Goal: Information Seeking & Learning: Learn about a topic

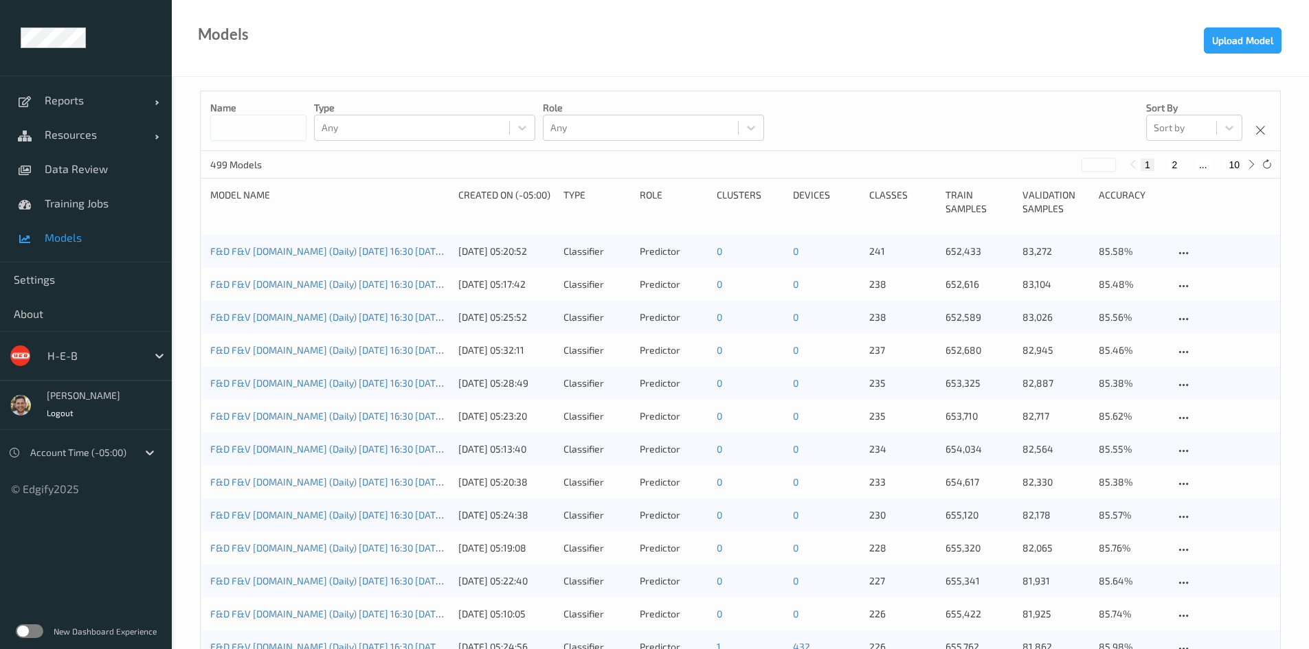
click at [41, 363] on div "H-E-B" at bounding box center [94, 356] width 106 height 22
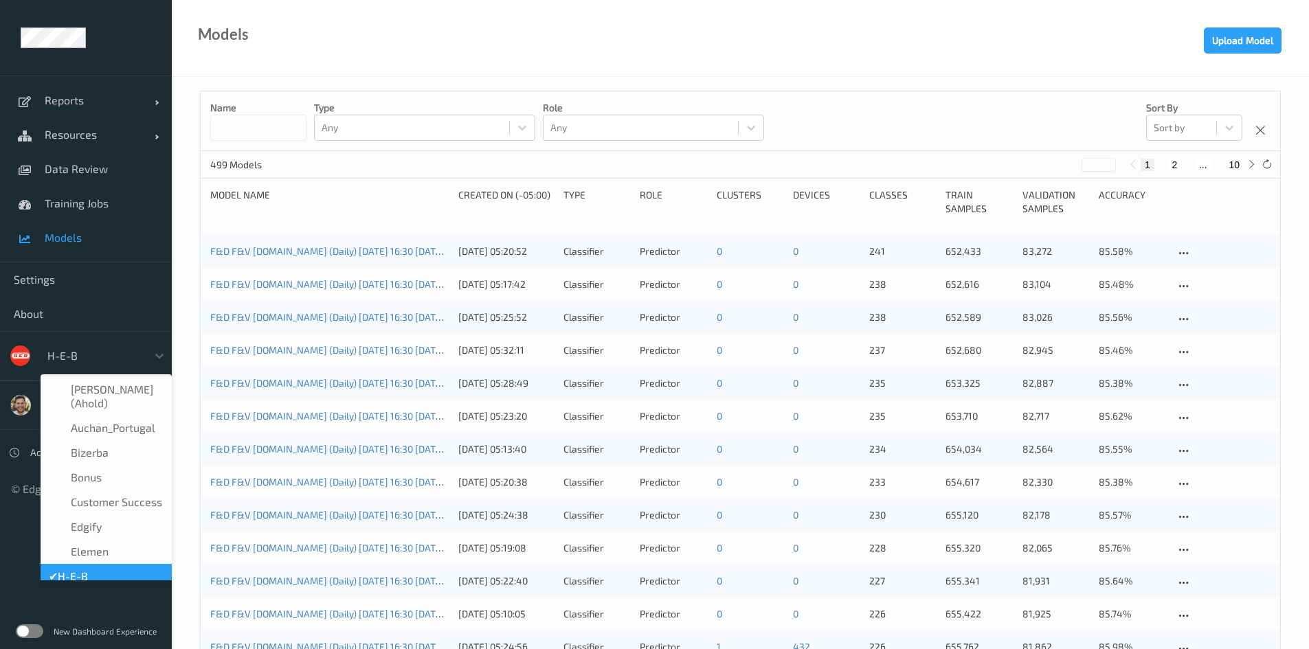
scroll to position [16, 0]
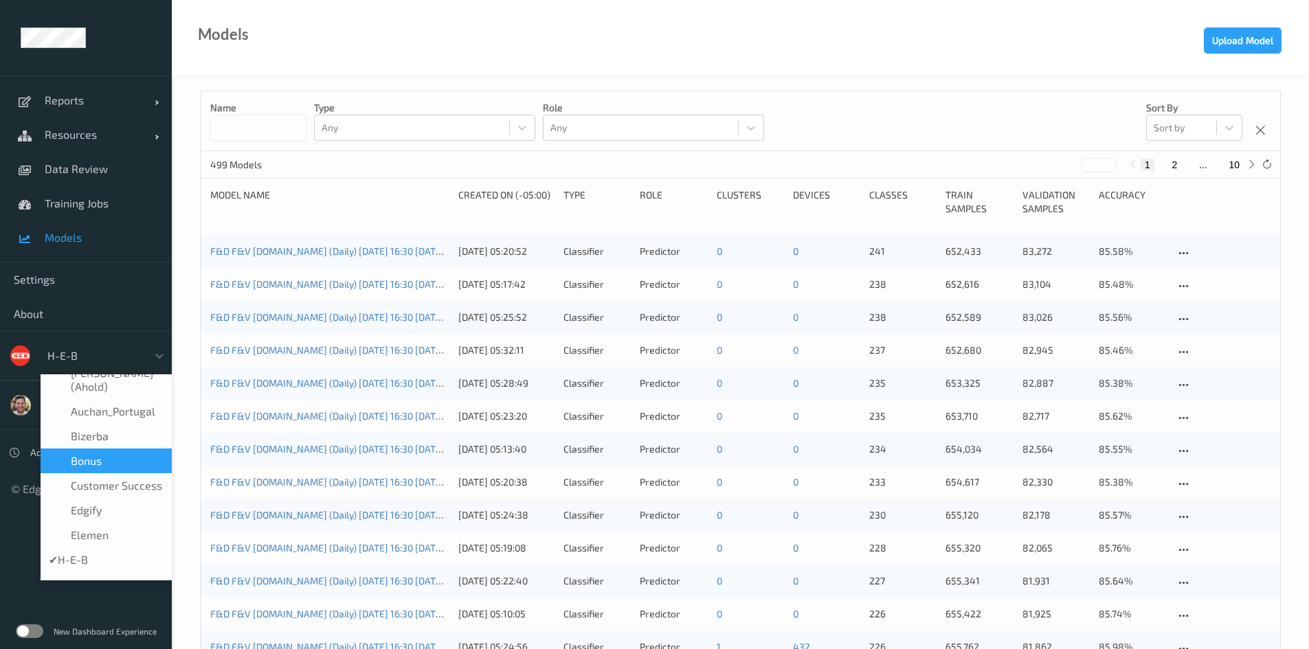
type input "ד"
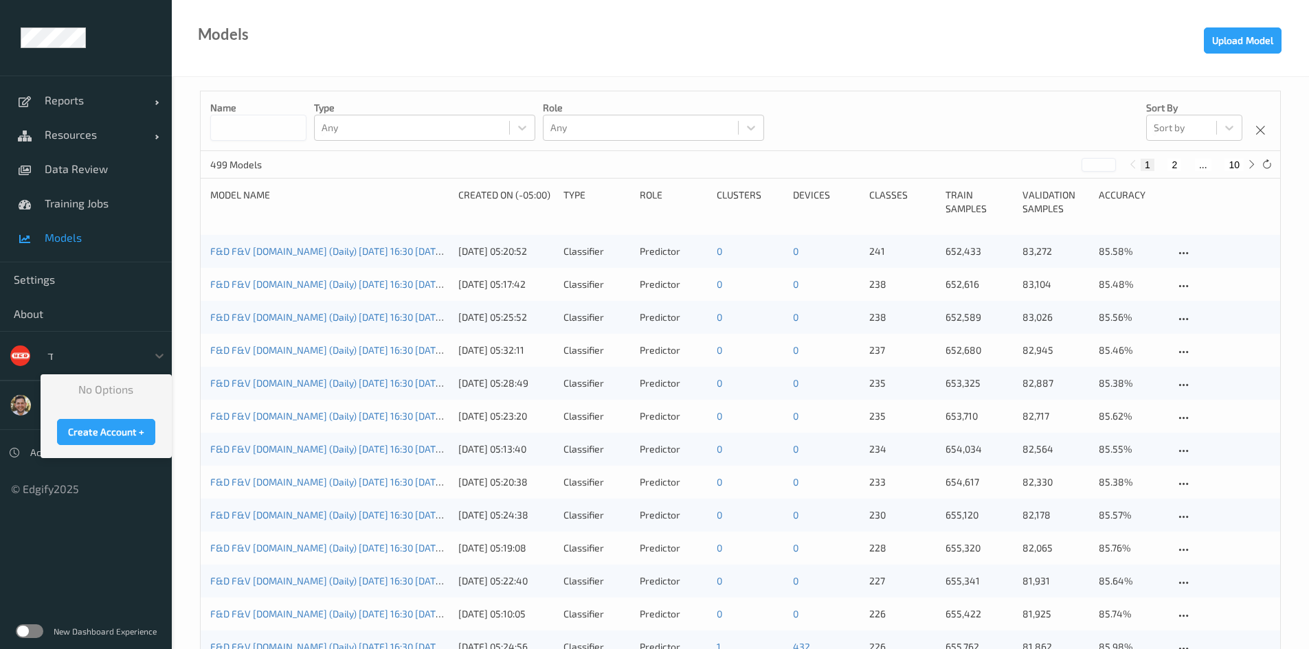
scroll to position [0, 0]
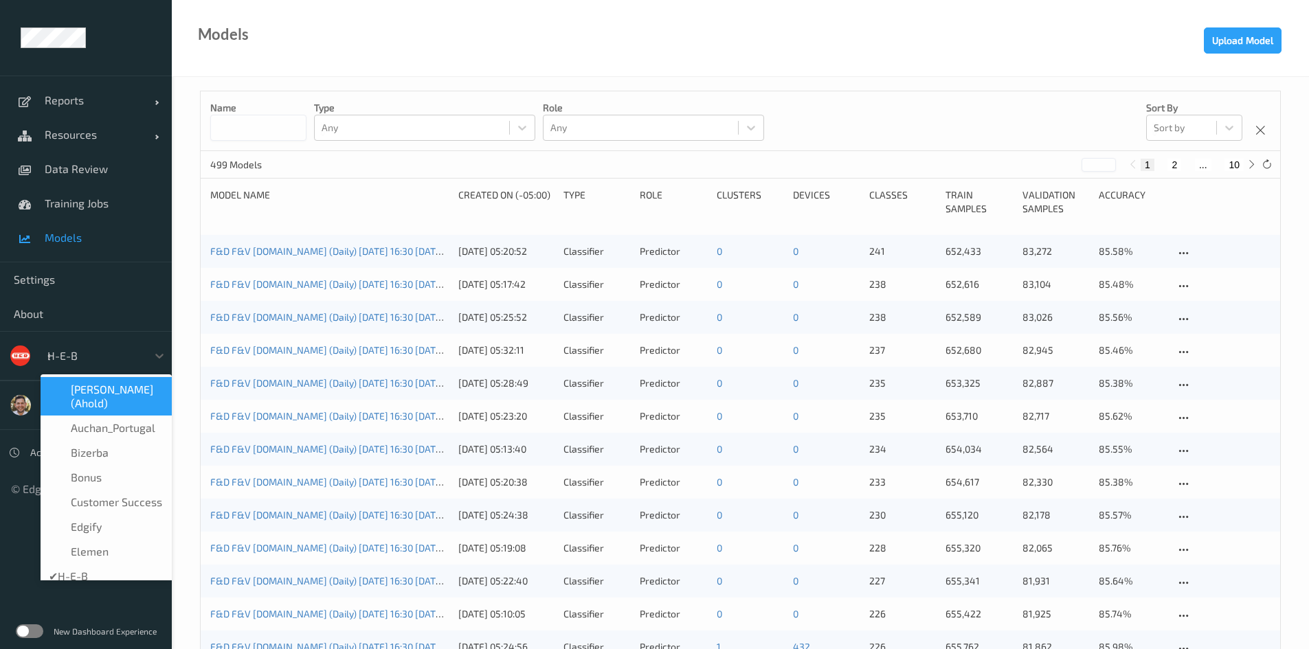
type input "sh"
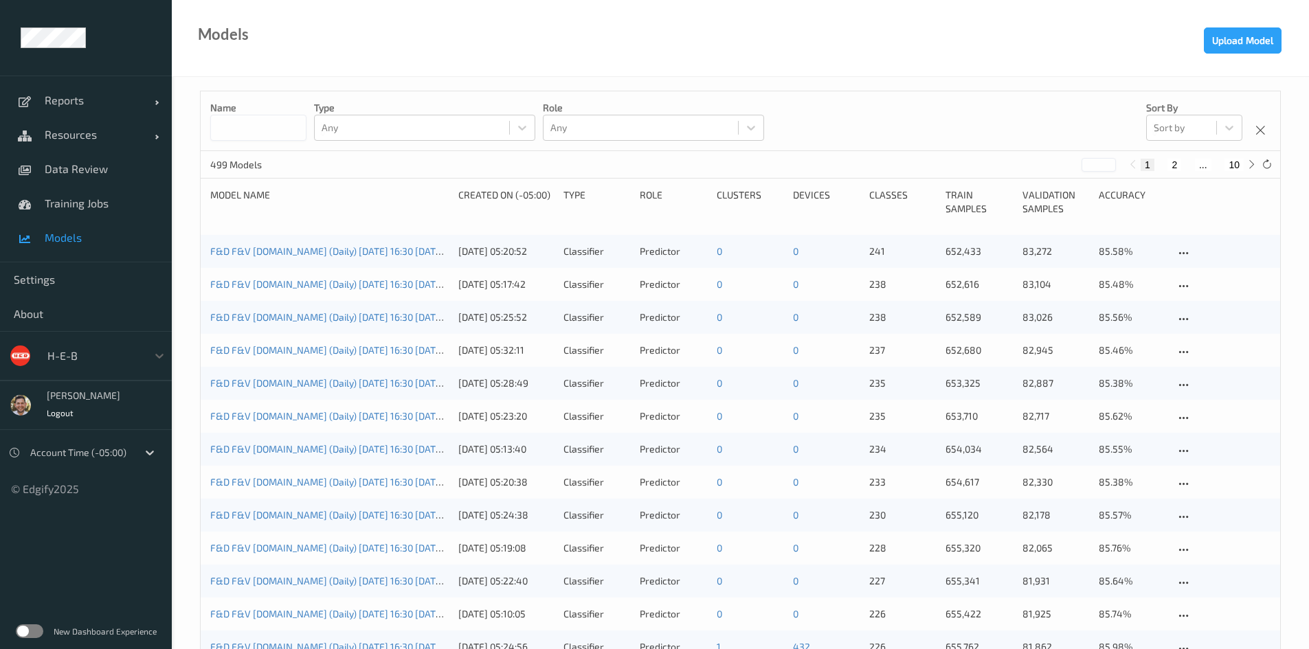
click at [93, 359] on div at bounding box center [93, 356] width 93 height 16
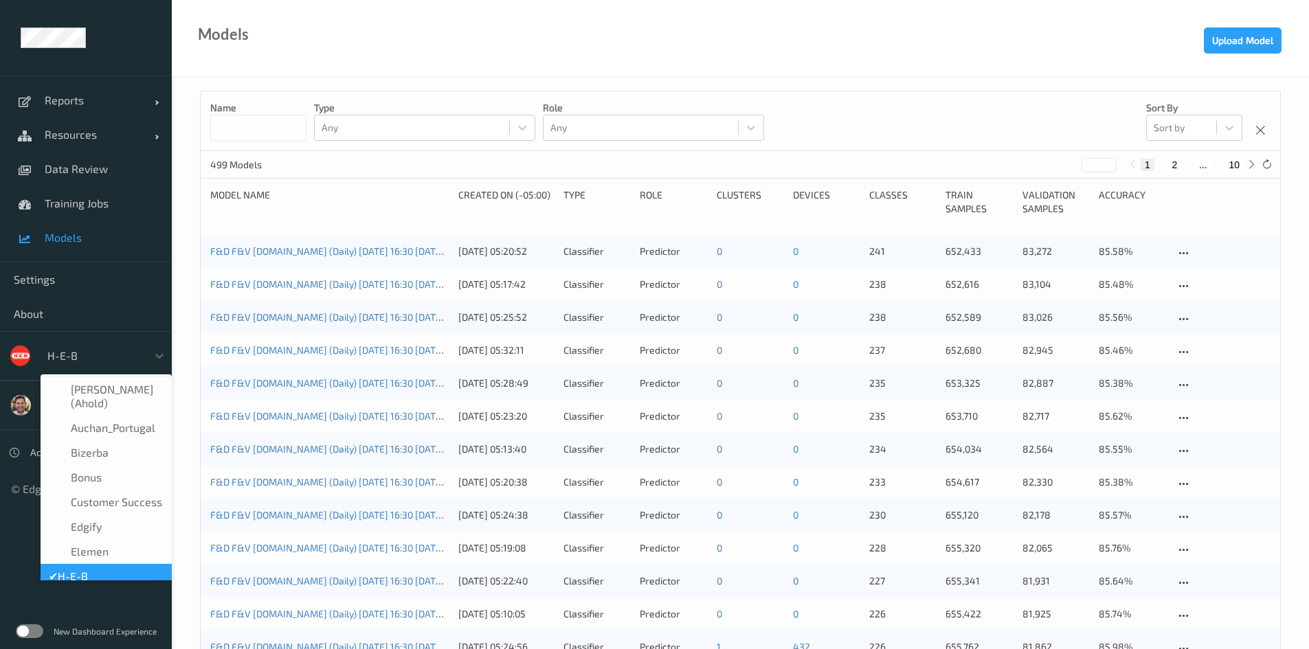
scroll to position [16, 0]
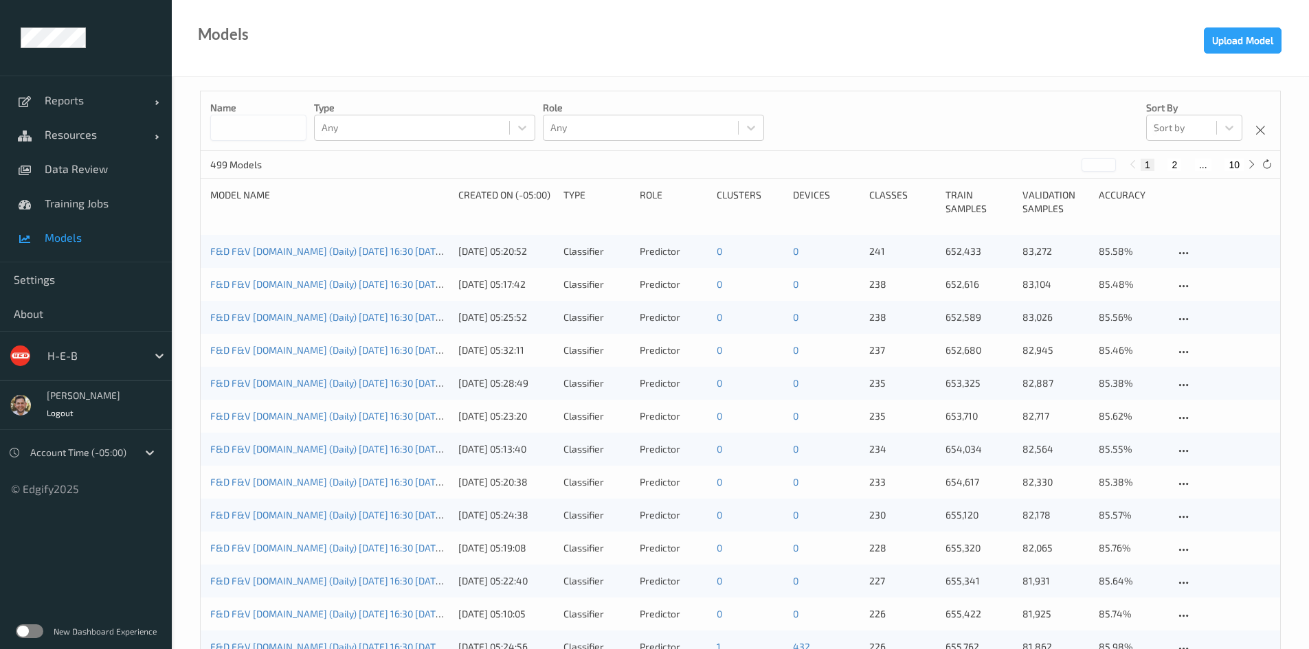
click at [26, 633] on label at bounding box center [29, 632] width 27 height 14
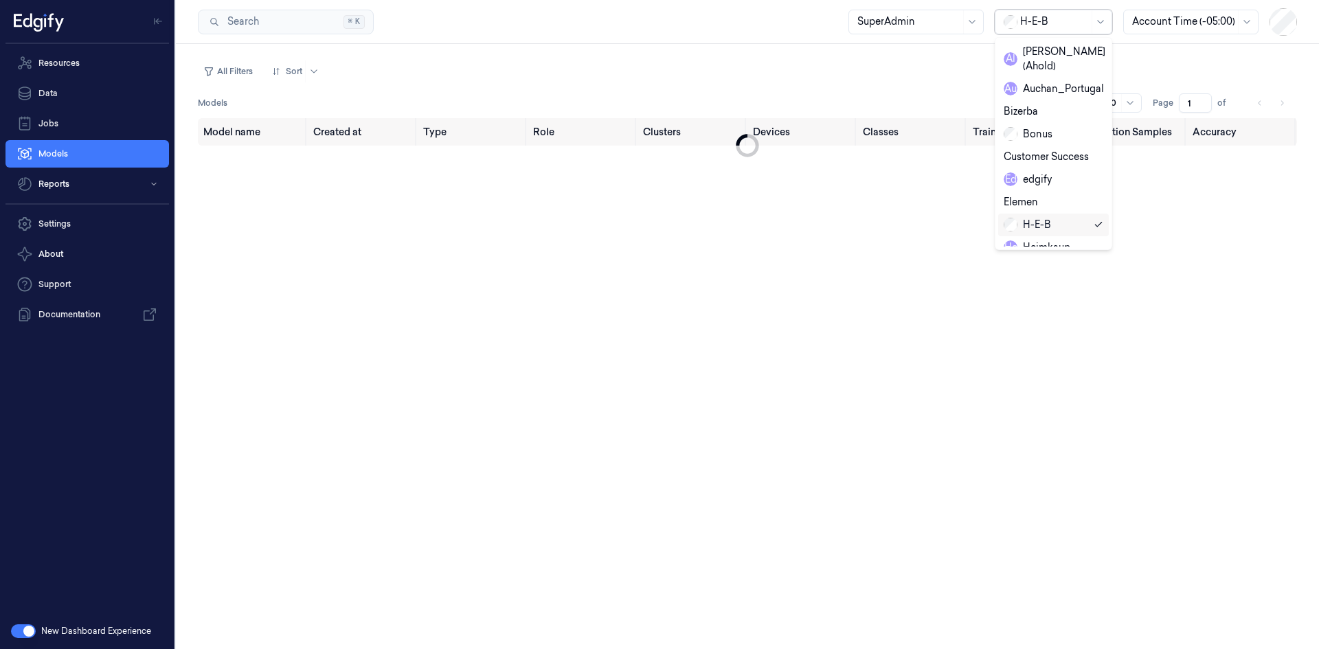
click at [1075, 27] on div at bounding box center [1054, 21] width 69 height 14
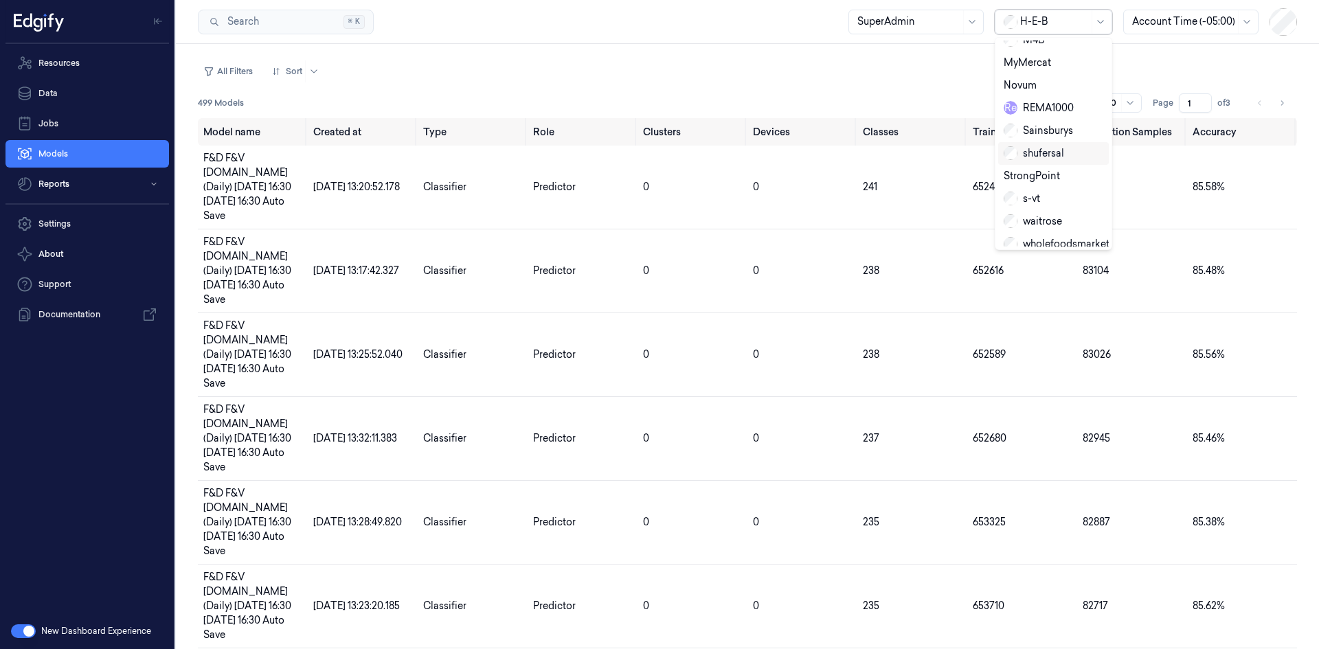
click at [1040, 146] on div "shufersal" at bounding box center [1034, 153] width 60 height 14
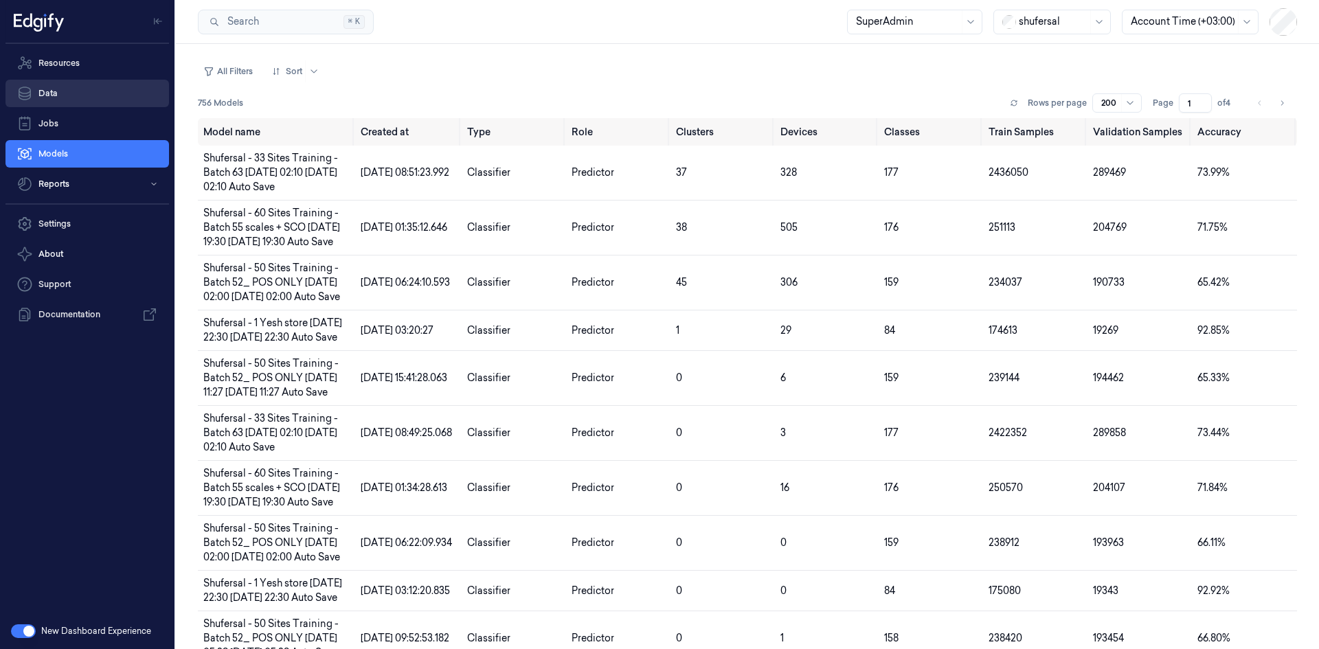
click at [86, 89] on link "Data" at bounding box center [87, 93] width 164 height 27
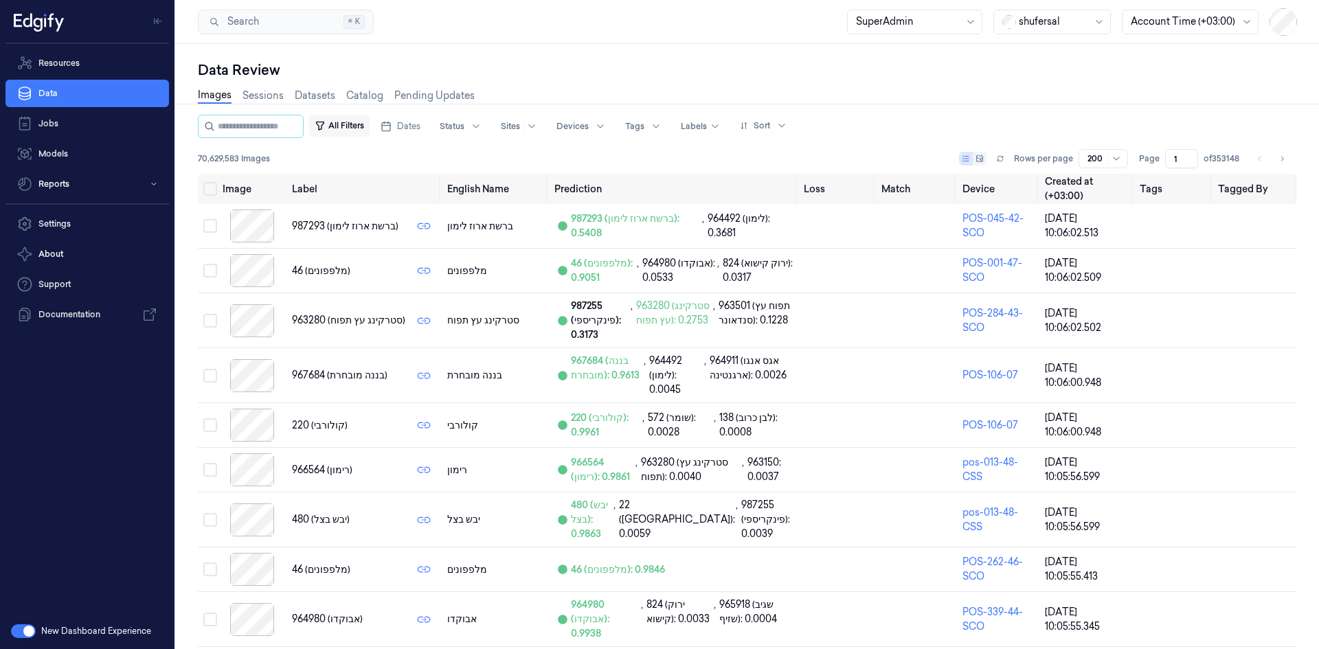
click at [369, 124] on button "All Filters" at bounding box center [339, 126] width 60 height 22
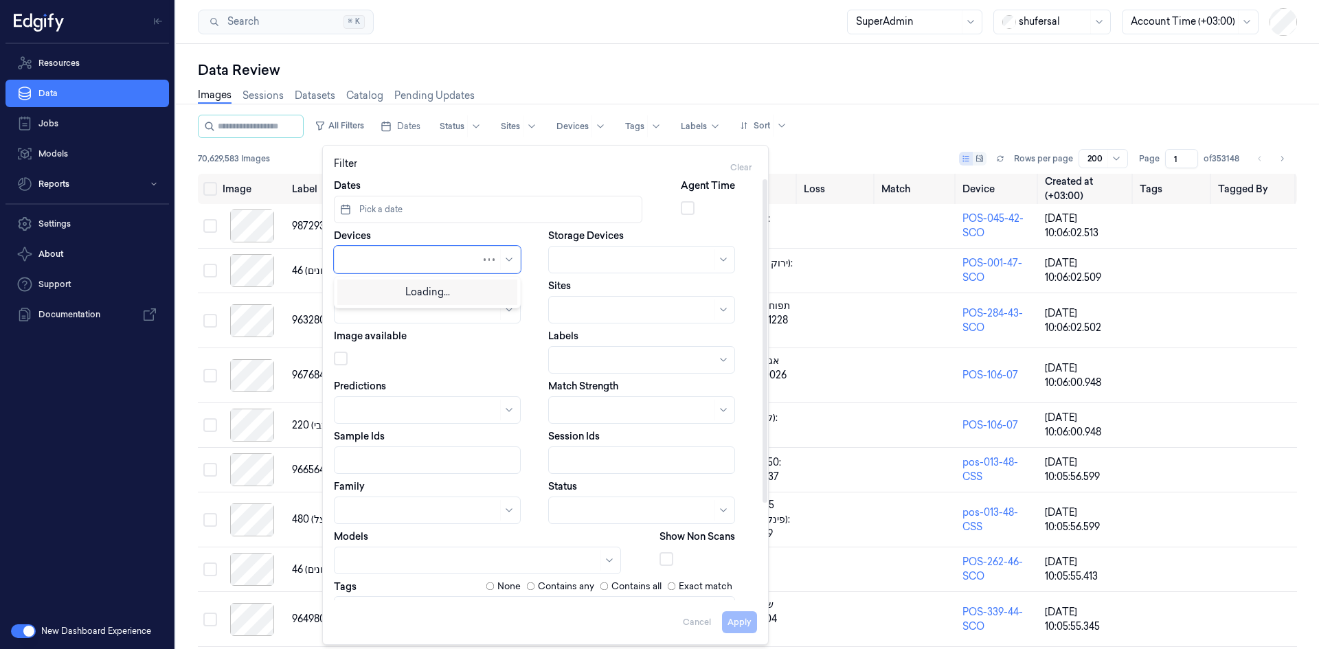
click at [410, 256] on div at bounding box center [412, 260] width 138 height 14
type input "070-43"
click at [414, 287] on div "POS-070-43-SCO" at bounding box center [385, 291] width 84 height 14
click at [743, 620] on button "Apply" at bounding box center [739, 622] width 35 height 22
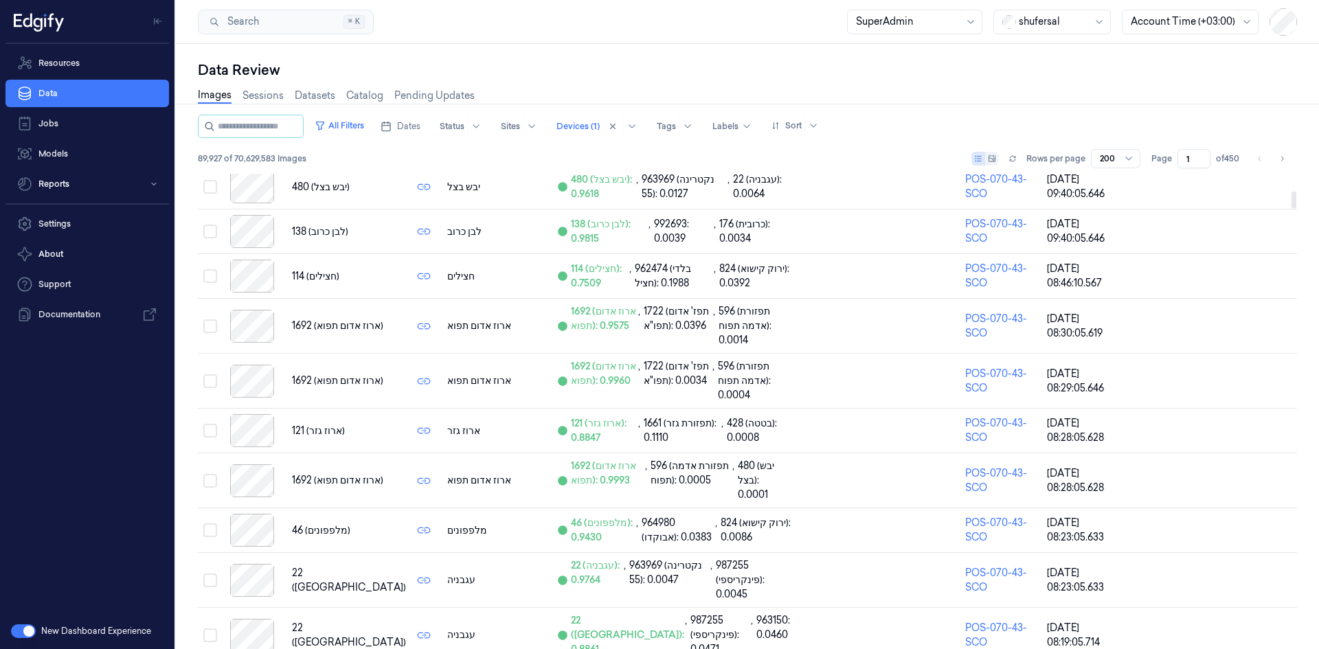
scroll to position [481, 0]
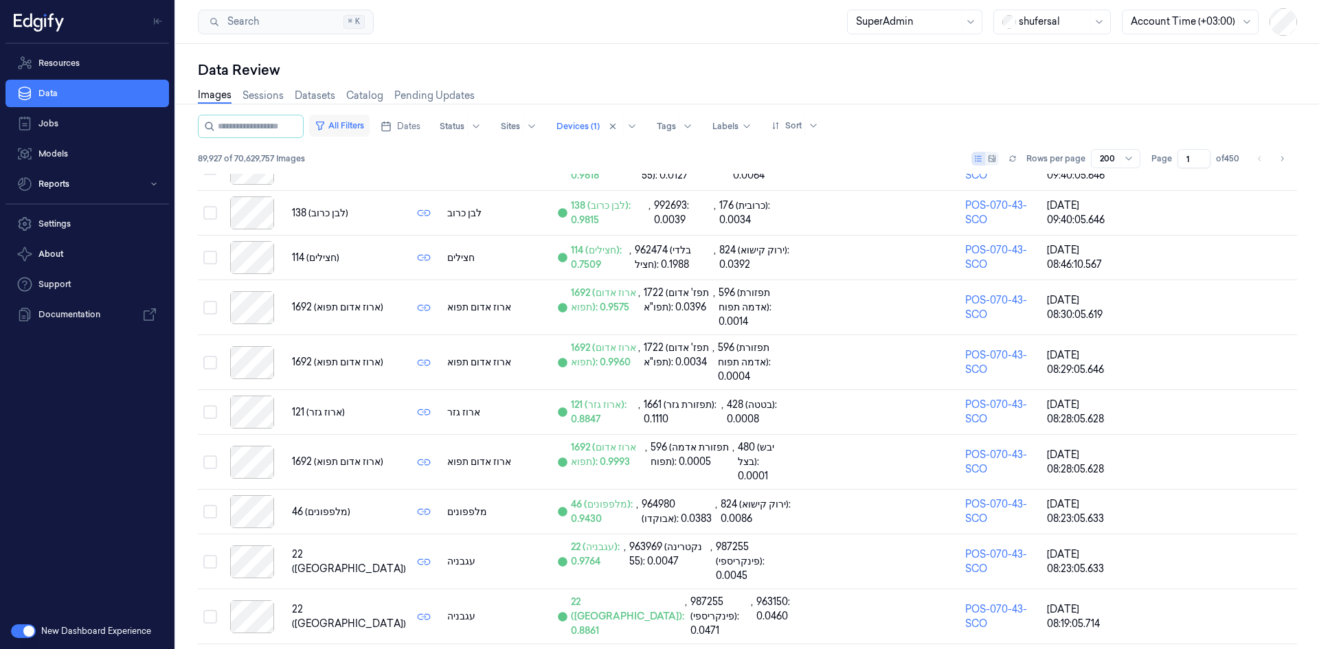
click at [346, 122] on button "All Filters" at bounding box center [339, 126] width 60 height 22
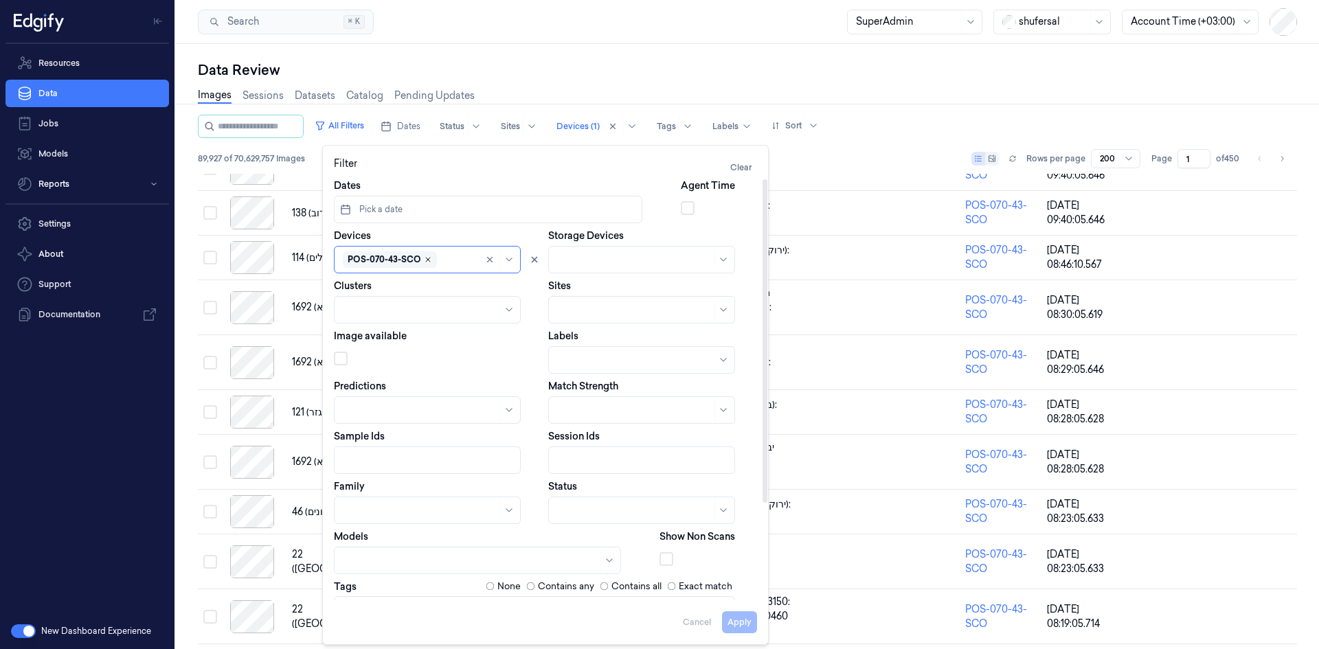
click at [427, 259] on icon "Remove ,POS-070-43-SCO" at bounding box center [428, 260] width 4 height 4
click at [427, 259] on div at bounding box center [412, 260] width 138 height 14
type input "070-48"
click at [403, 289] on div "pos-070-48-CSS" at bounding box center [382, 291] width 78 height 14
click at [731, 620] on button "Apply" at bounding box center [739, 622] width 35 height 22
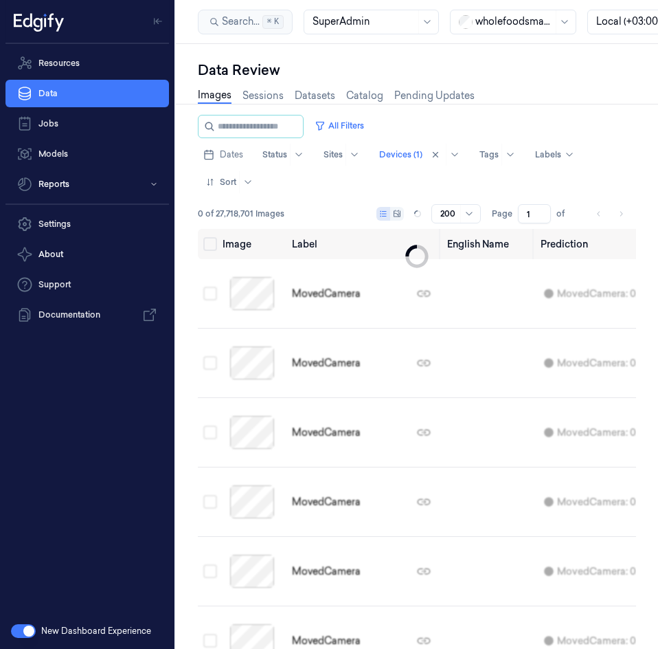
click at [25, 629] on button "button" at bounding box center [23, 631] width 25 height 14
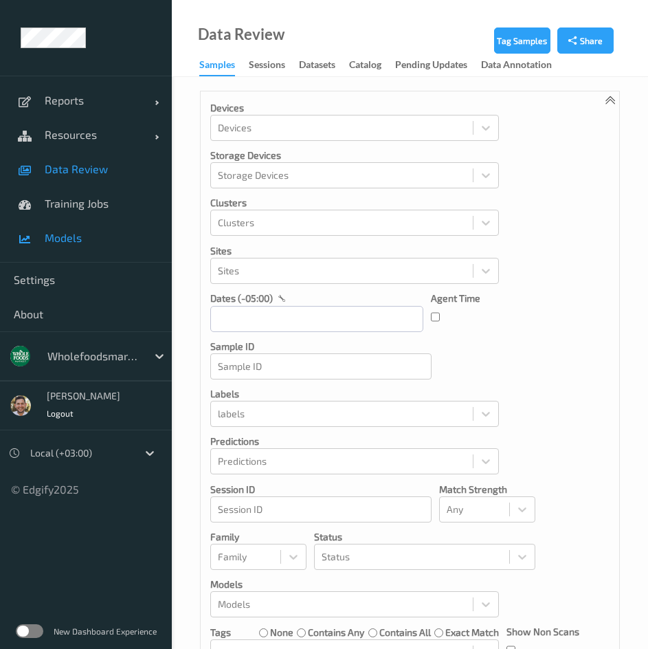
click at [74, 249] on link "Models" at bounding box center [86, 238] width 172 height 34
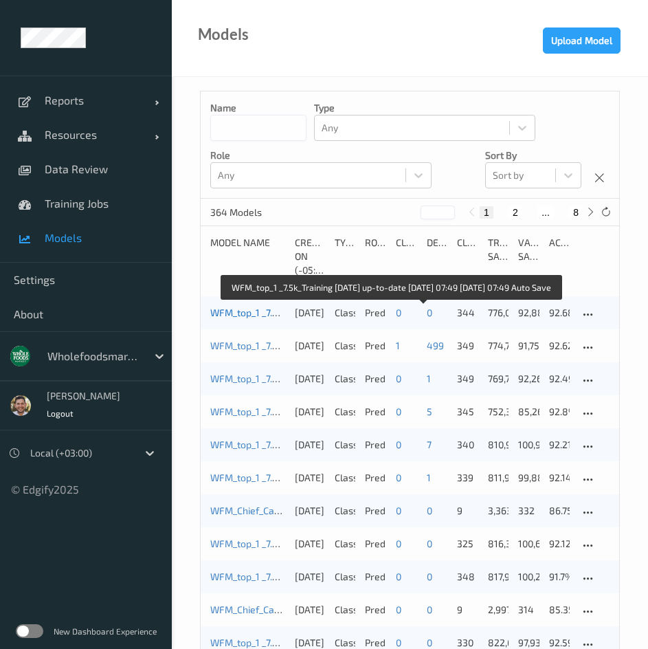
click at [240, 311] on link "WFM_top_1 _7.5k_Training 2025-09-01 up-to-date 2025-09-04 07:49 2025-09-04 07:4…" at bounding box center [387, 312] width 355 height 12
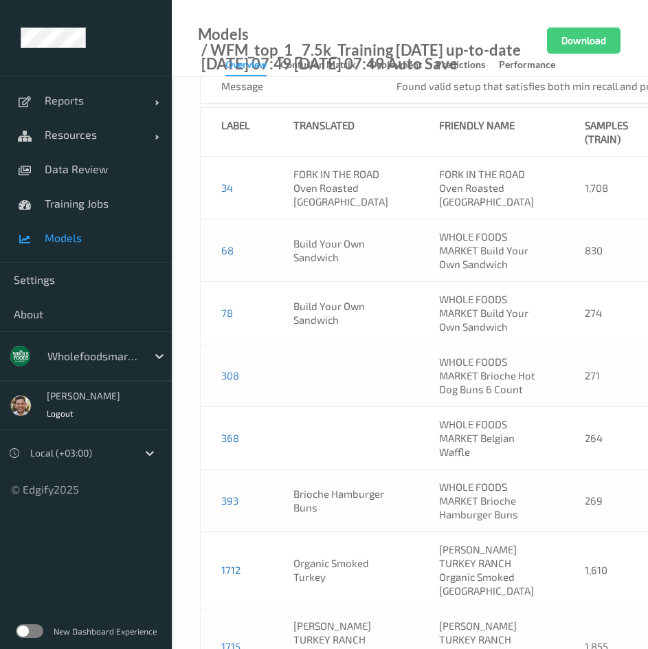
scroll to position [12541, 0]
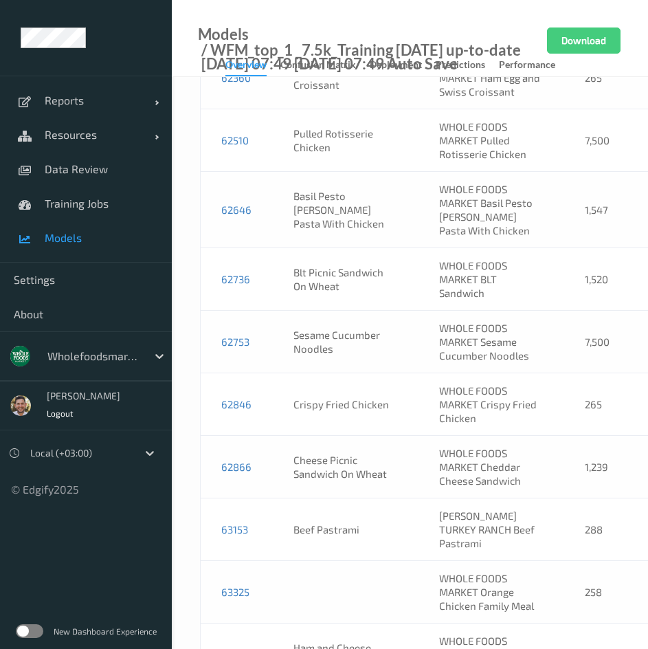
drag, startPoint x: 360, startPoint y: 345, endPoint x: 279, endPoint y: 308, distance: 88.9
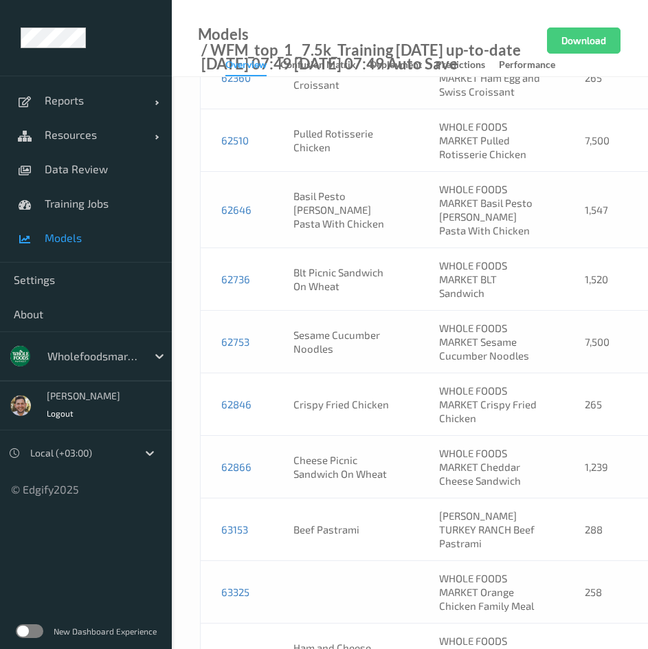
drag, startPoint x: 360, startPoint y: 339, endPoint x: 303, endPoint y: 315, distance: 62.2
copy td "Classic Tuna Salad Sandwich"
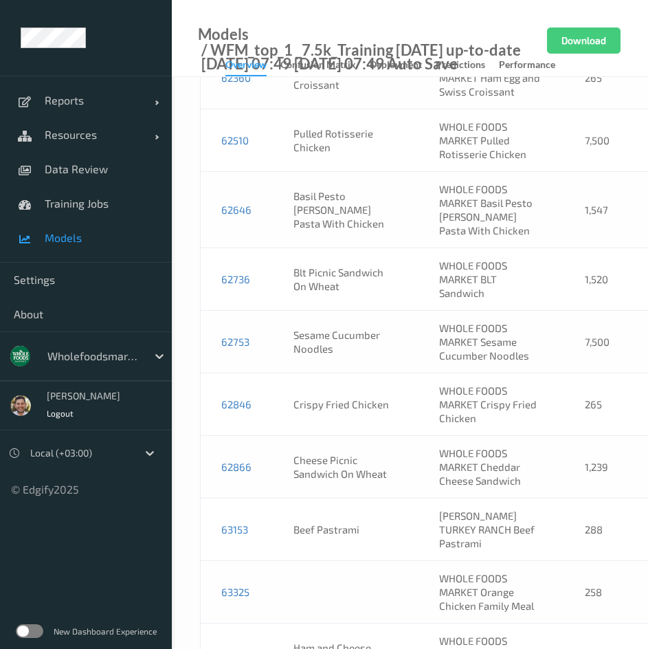
copy link "52640"
click at [85, 216] on link "Training Jobs" at bounding box center [86, 203] width 172 height 34
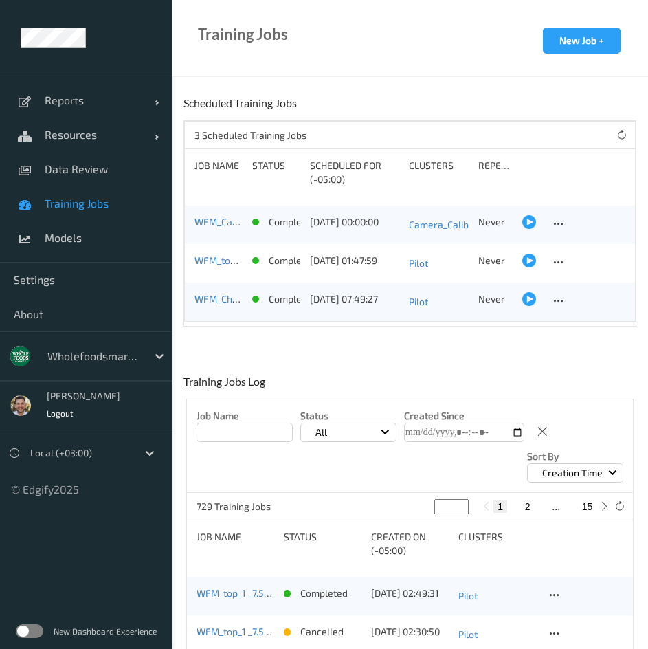
scroll to position [69, 0]
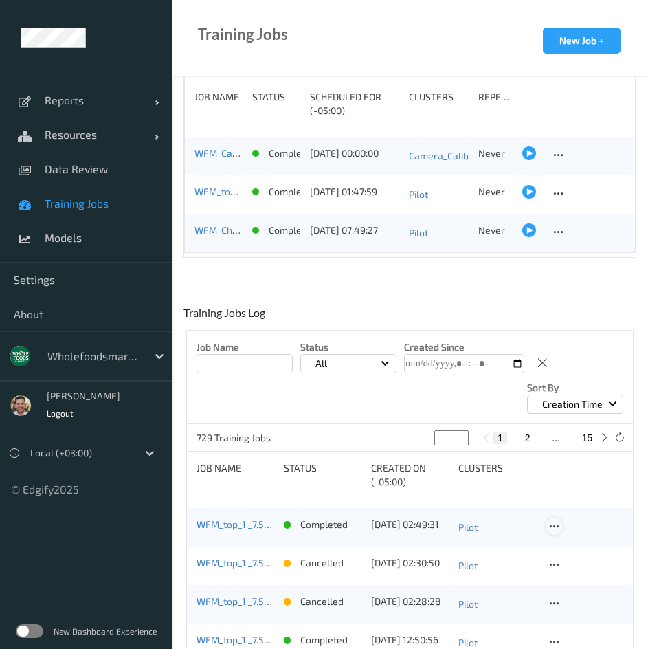
click at [557, 524] on icon at bounding box center [554, 526] width 12 height 12
click at [584, 551] on div "View Config" at bounding box center [592, 547] width 44 height 13
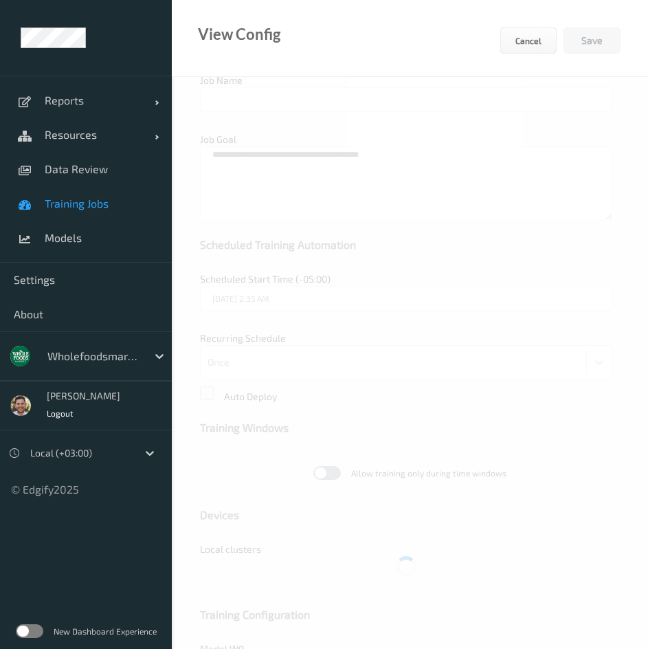
type input "WFM_top_1 _7.5k_Training [DATE] up-to-date [DATE] 07:49"
type textarea "**********"
type input "edgify/edgify-worker-cuda:[DATE]"
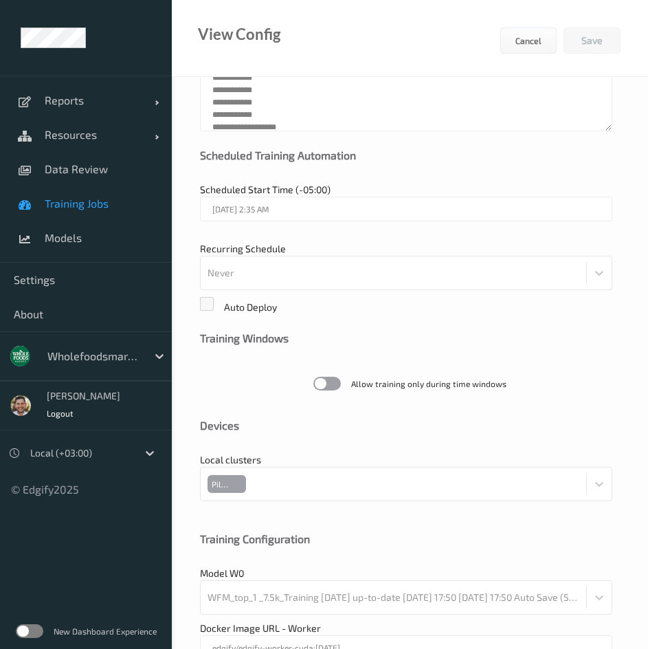
scroll to position [298, 0]
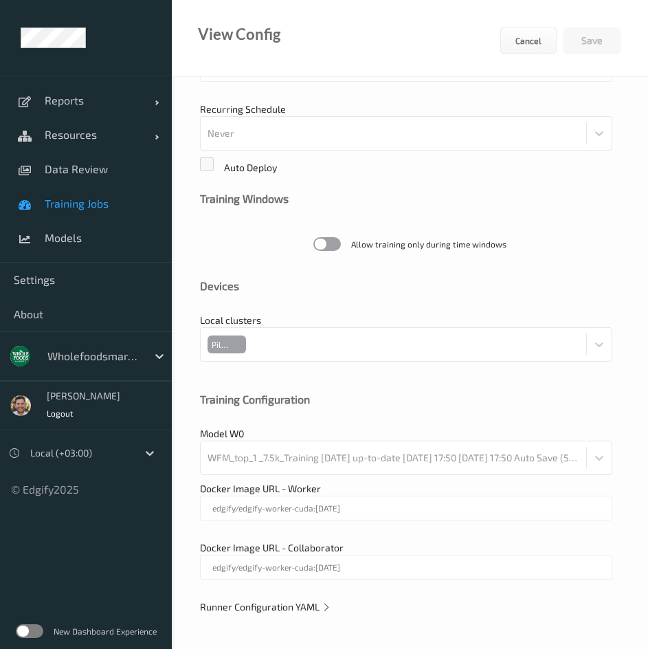
click at [295, 614] on div "**********" at bounding box center [410, 213] width 476 height 869
click at [298, 608] on span "Runner Configuration YAML" at bounding box center [265, 607] width 131 height 12
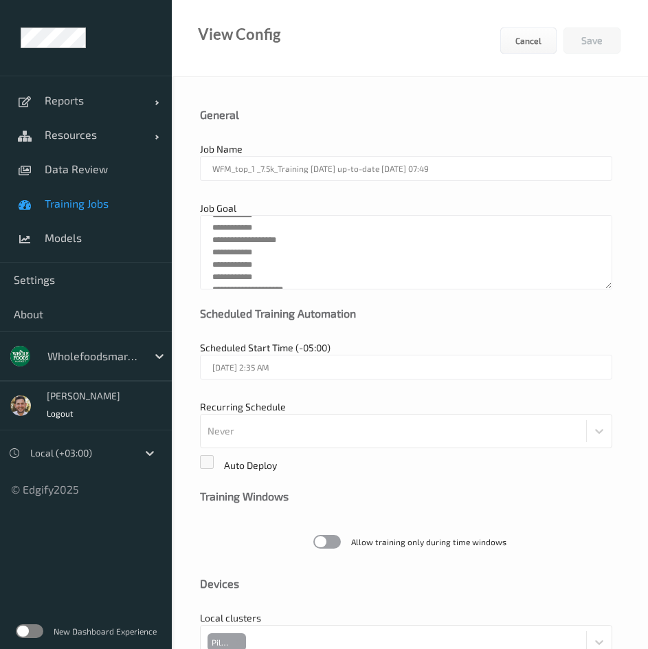
scroll to position [660, 0]
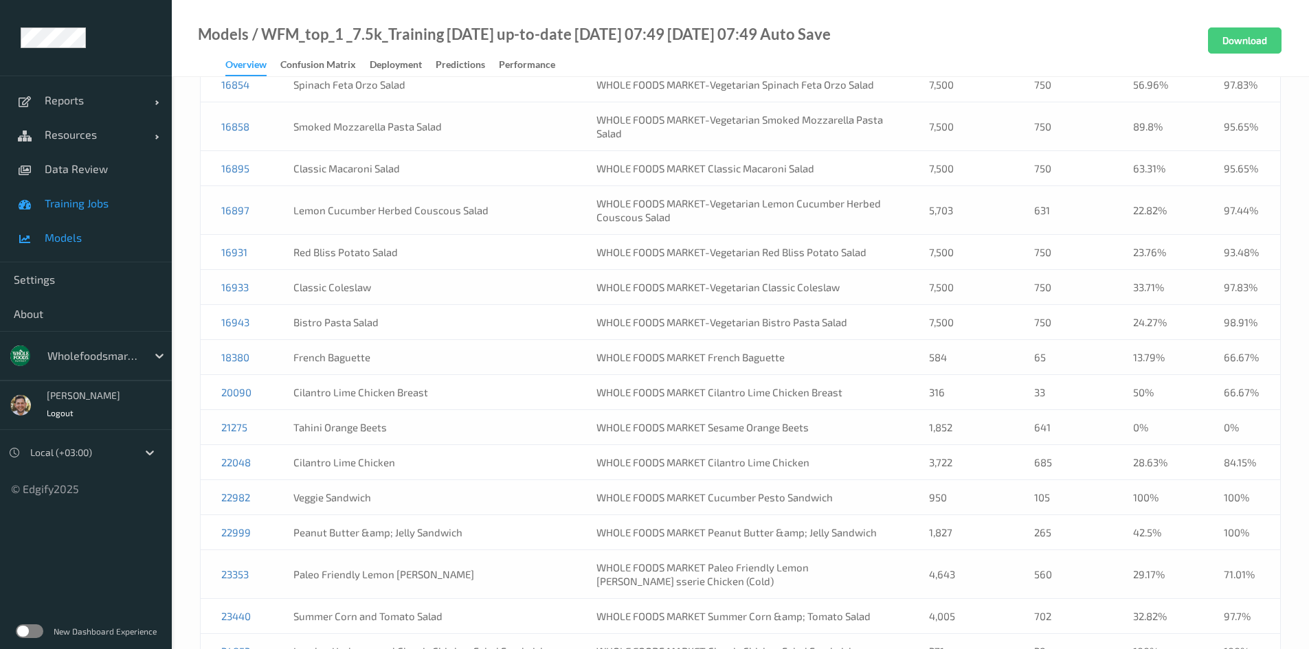
scroll to position [4007, 0]
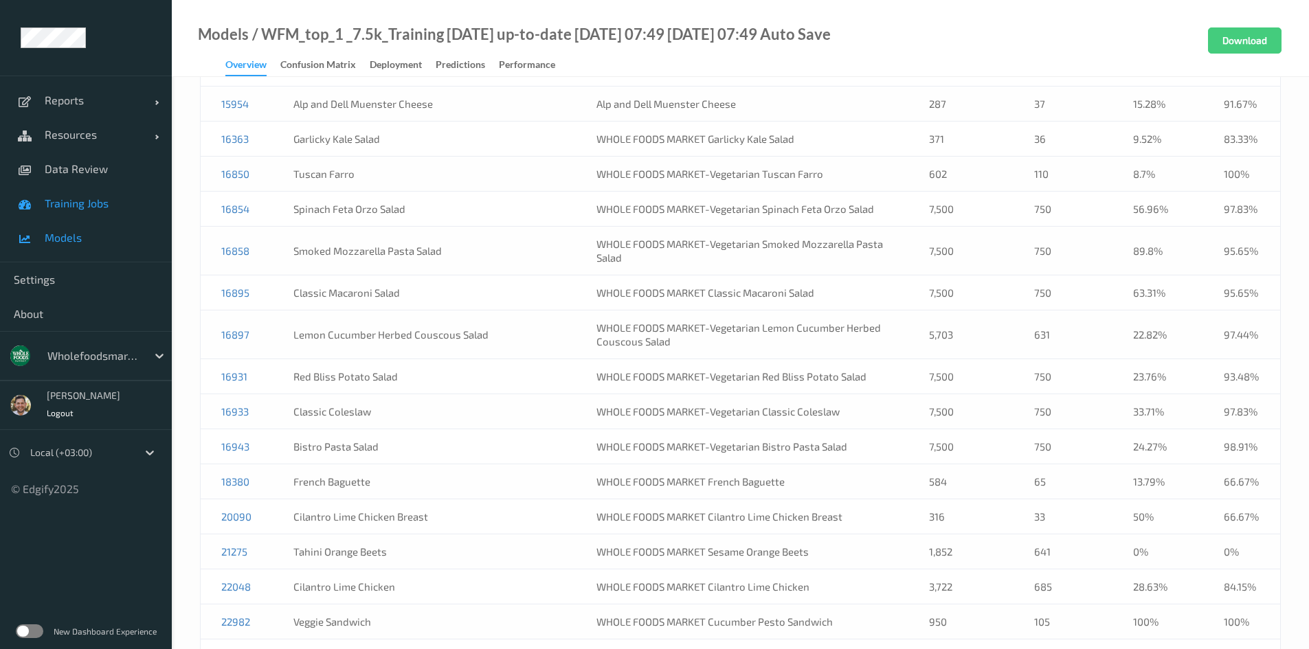
click at [102, 207] on span "Training Jobs" at bounding box center [101, 204] width 113 height 14
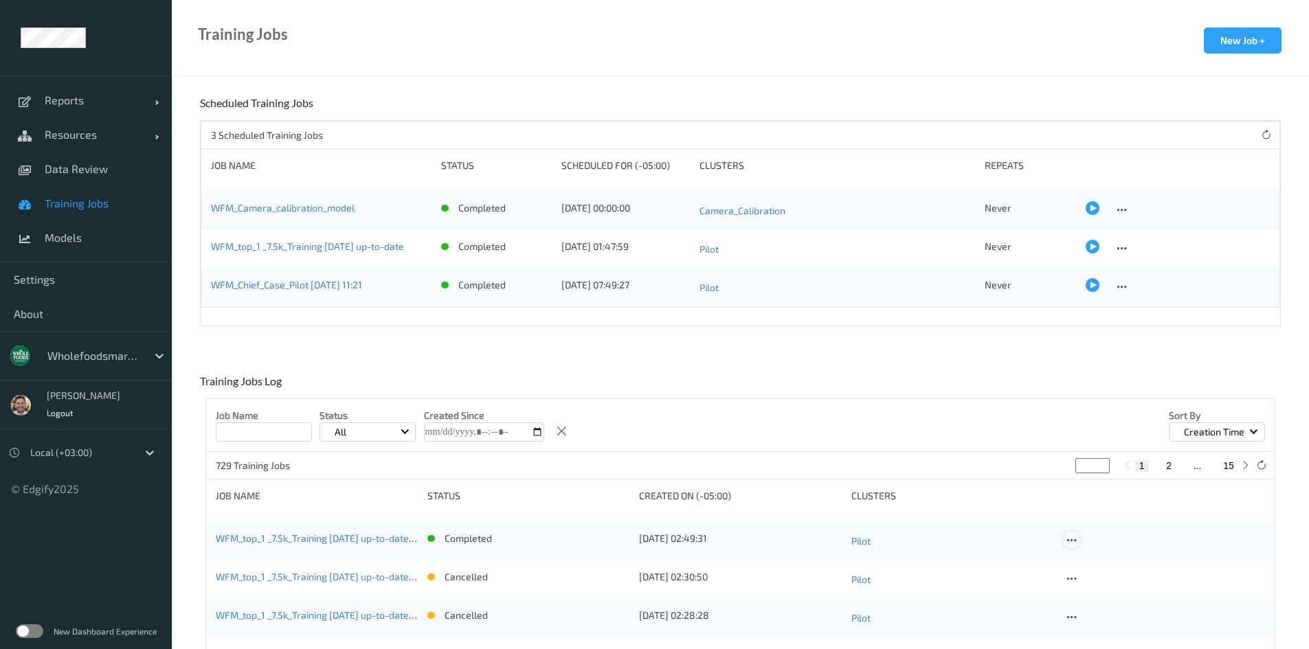
click at [1075, 537] on icon at bounding box center [1072, 541] width 12 height 12
click at [1090, 568] on div "View Config" at bounding box center [1110, 562] width 44 height 13
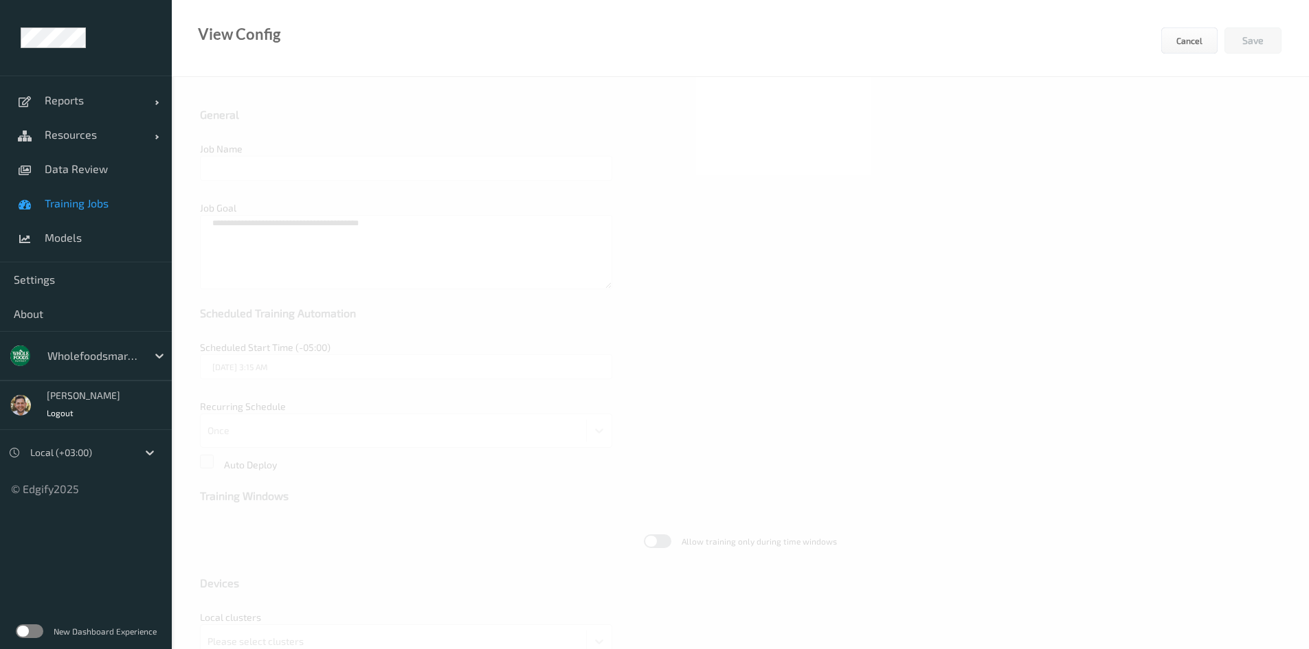
type input "WFM_top_1 _7.5k_Training [DATE] up-to-date [DATE] 07:49"
type textarea "**********"
type input "edgify/edgify-worker-cuda:[DATE]"
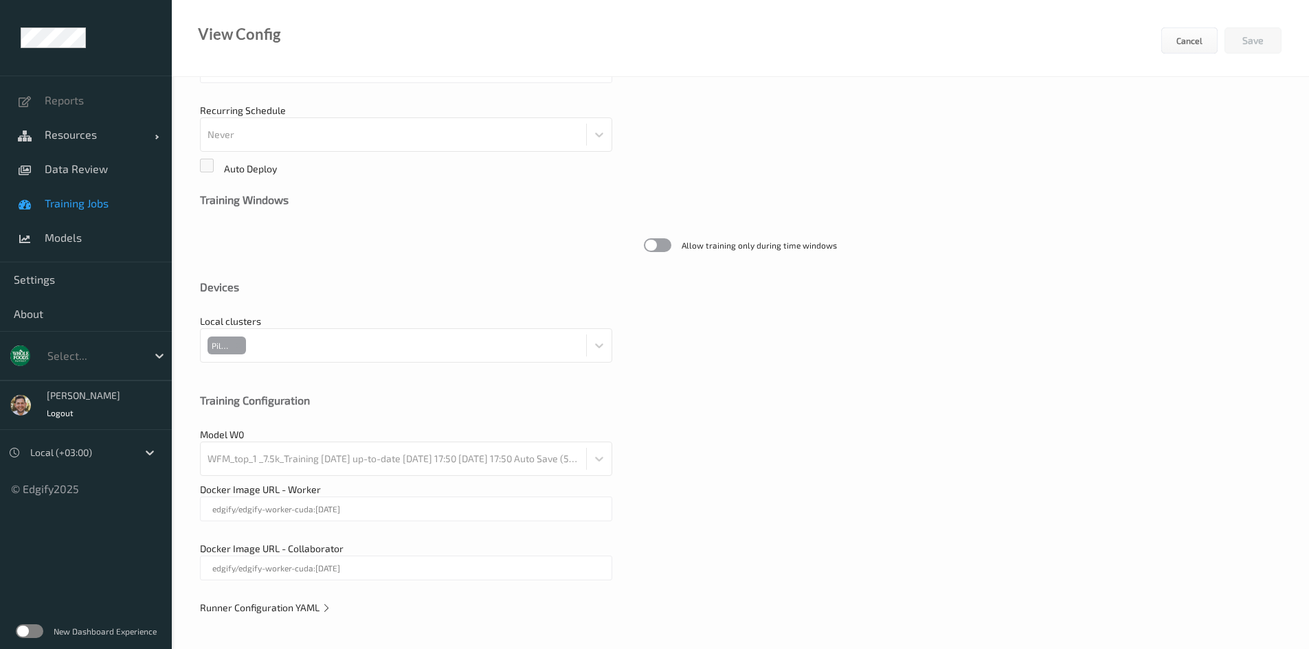
scroll to position [297, 0]
click at [258, 617] on div "**********" at bounding box center [740, 214] width 1137 height 869
click at [258, 614] on div "**********" at bounding box center [740, 214] width 1137 height 869
click at [258, 607] on span "Runner Configuration YAML" at bounding box center [265, 607] width 131 height 12
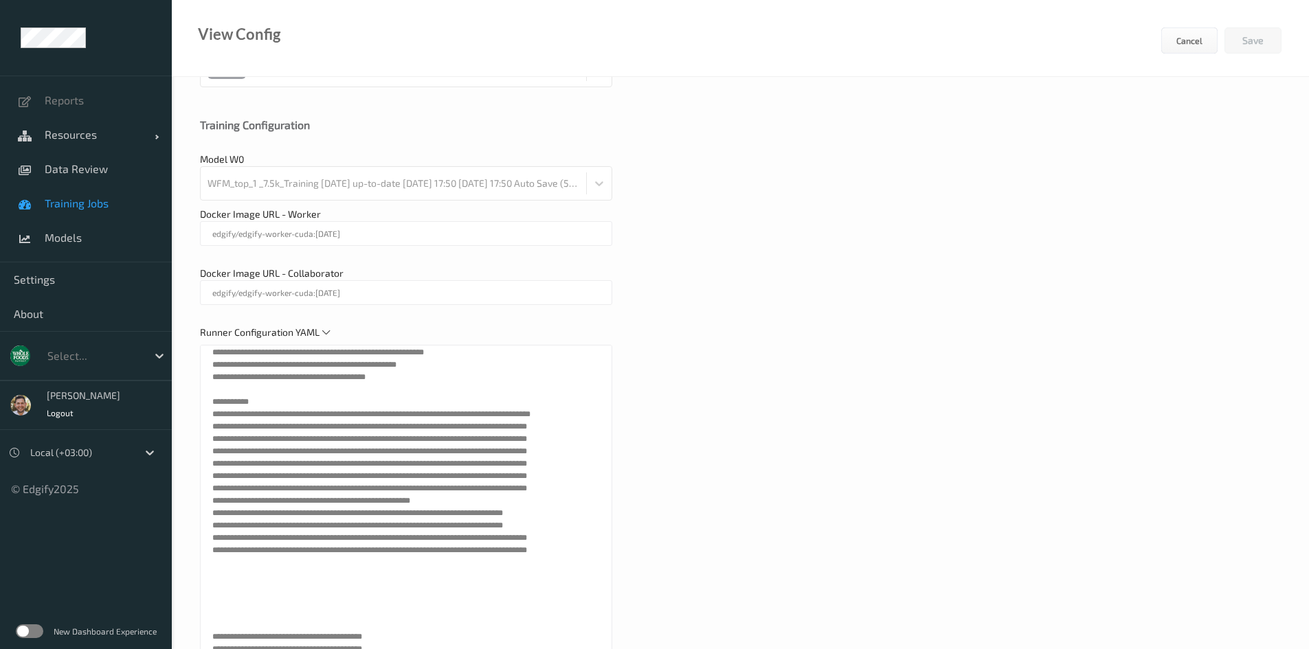
scroll to position [756, 0]
